Goal: Task Accomplishment & Management: Use online tool/utility

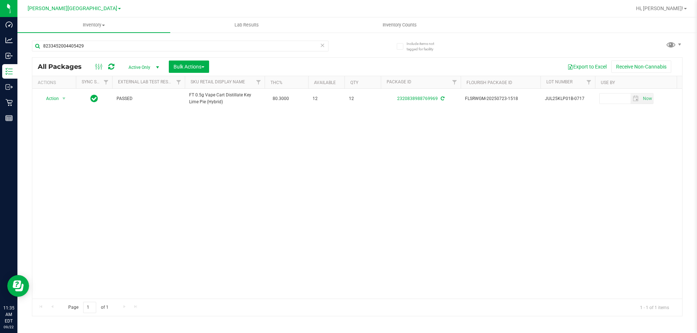
type input "8233452004405429"
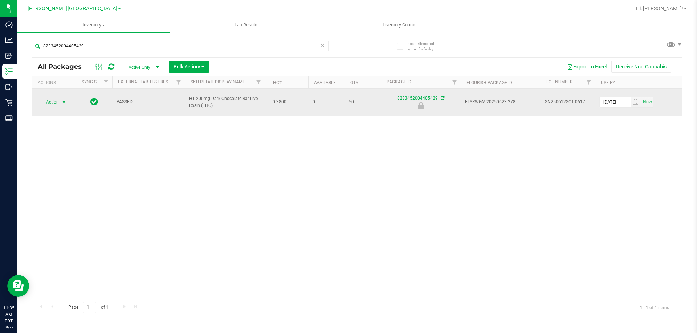
click at [61, 103] on span "select" at bounding box center [64, 102] width 6 height 6
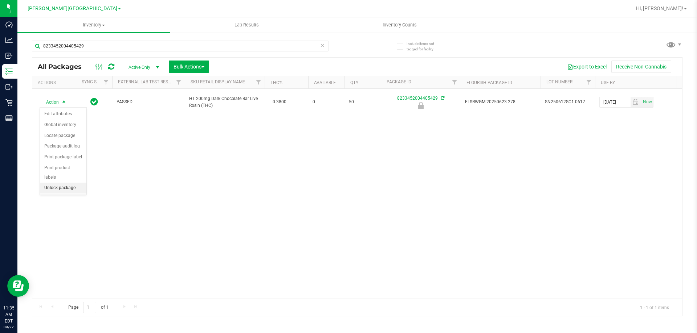
click at [70, 183] on li "Unlock package" at bounding box center [63, 188] width 46 height 11
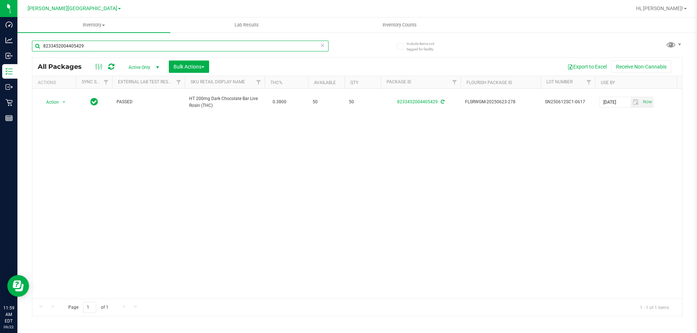
click at [104, 47] on input "8233452004405429" at bounding box center [180, 46] width 296 height 11
click at [104, 45] on input "8233452004405429" at bounding box center [180, 46] width 296 height 11
click at [102, 45] on input "8233452004405429" at bounding box center [180, 46] width 296 height 11
type input "2657883947434513"
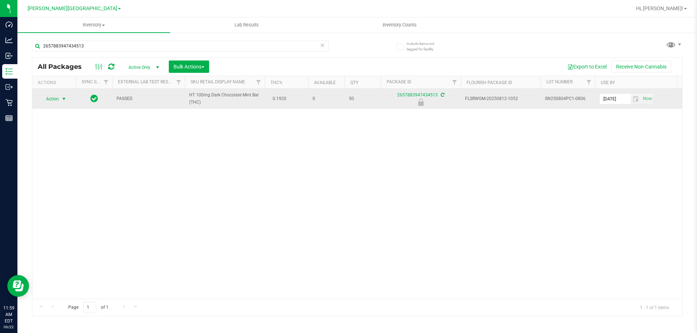
click at [64, 99] on span "select" at bounding box center [64, 99] width 6 height 6
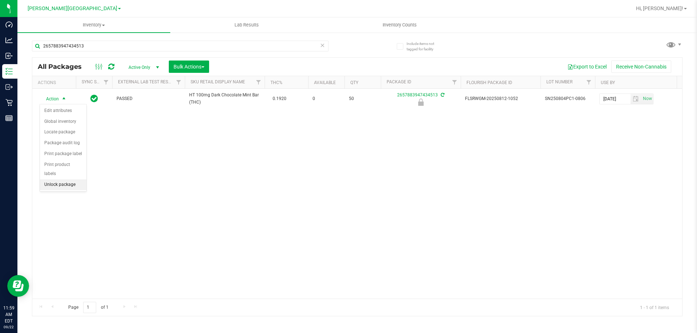
click at [59, 180] on li "Unlock package" at bounding box center [63, 185] width 46 height 11
